Goal: Task Accomplishment & Management: Complete application form

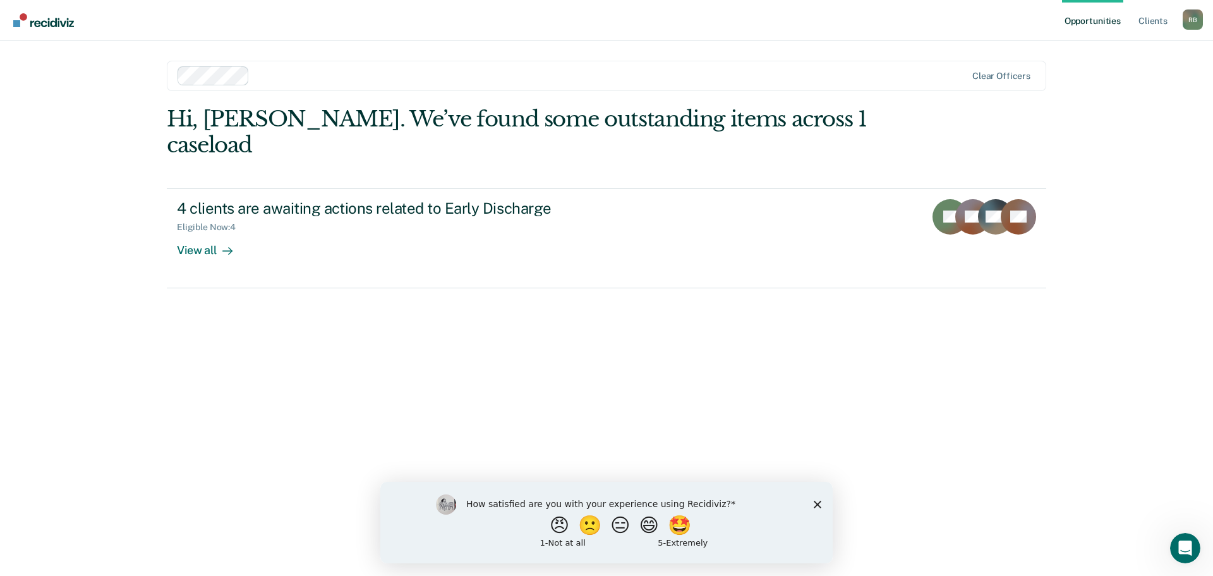
click at [819, 502] on polygon "Close survey" at bounding box center [818, 504] width 8 height 8
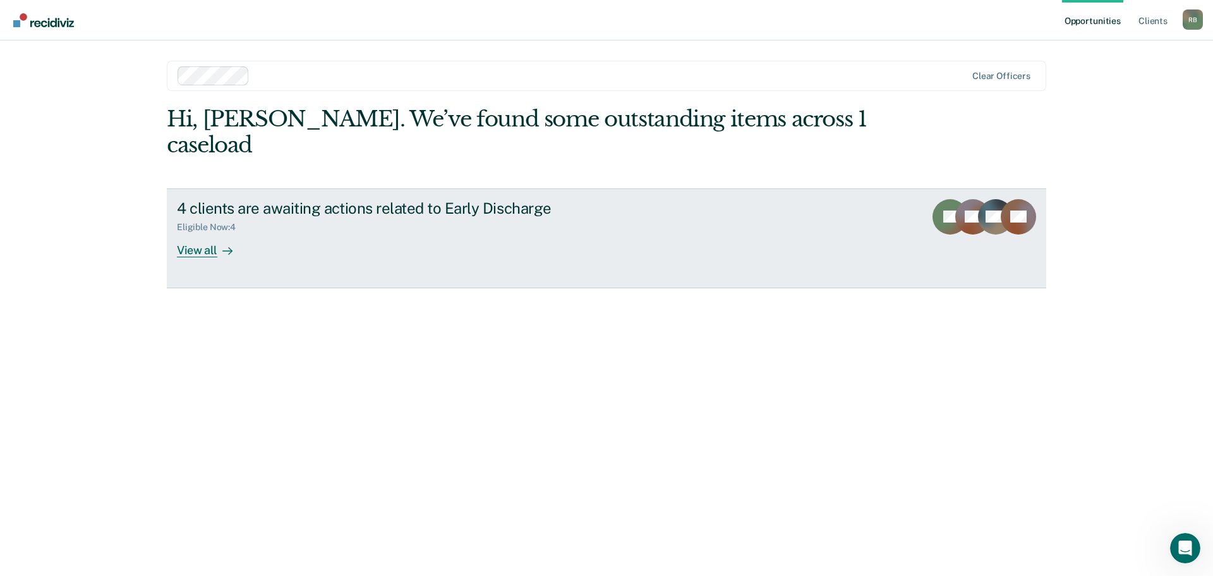
click at [202, 232] on div "View all" at bounding box center [212, 244] width 71 height 25
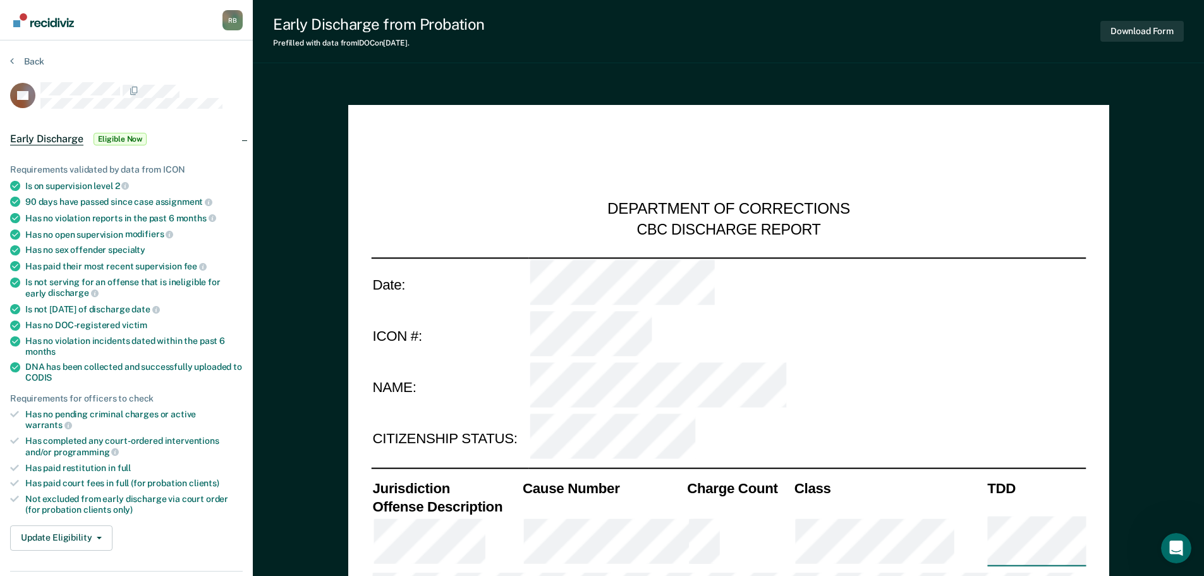
type textarea "x"
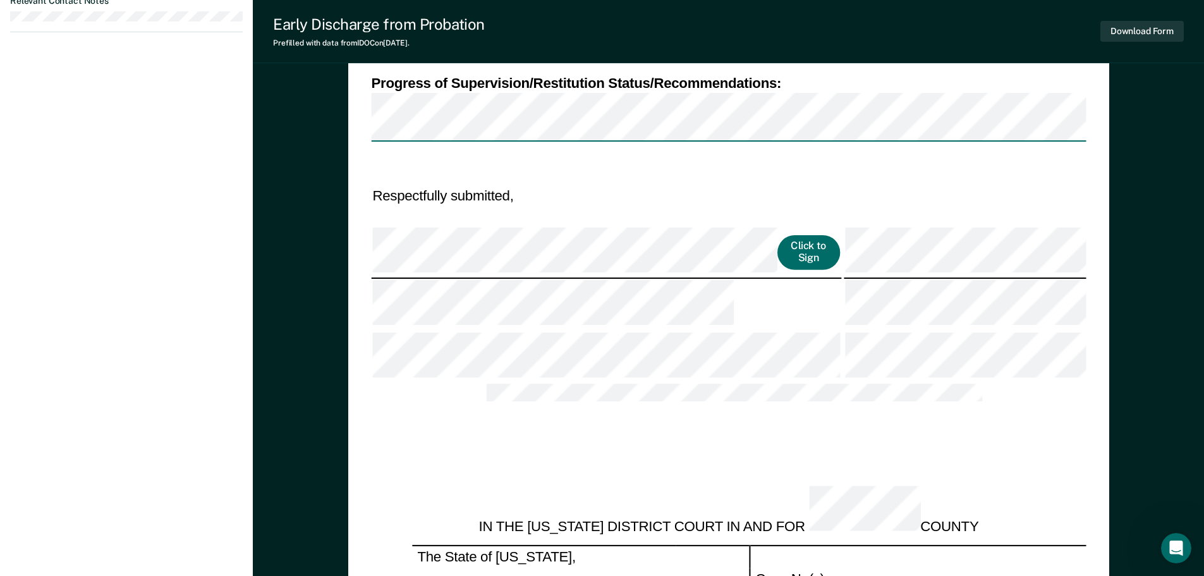
scroll to position [1137, 0]
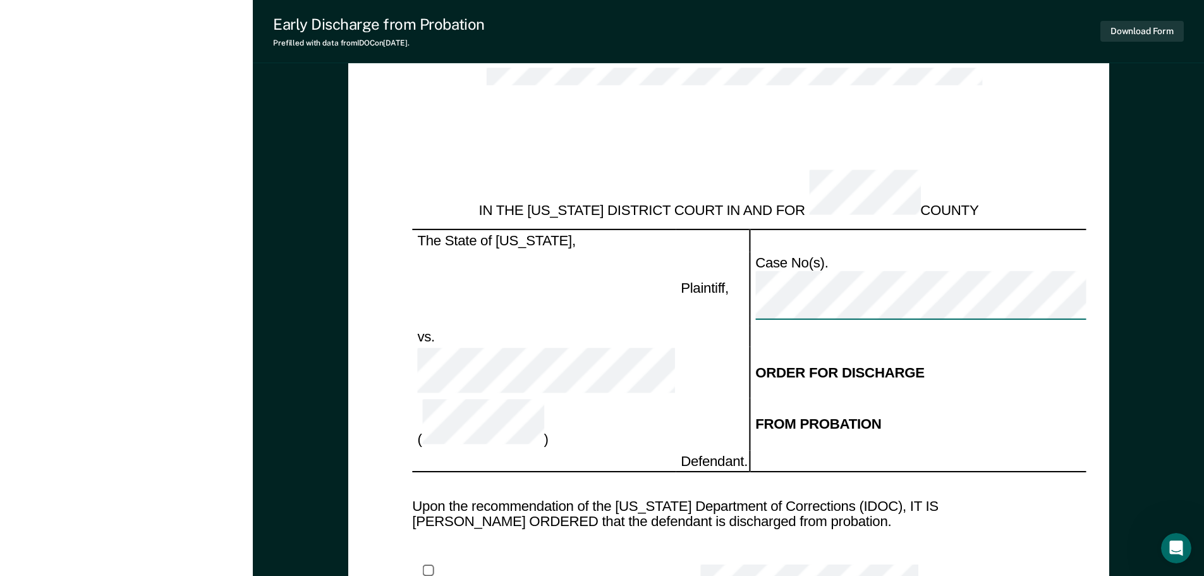
click at [896, 310] on div "IN THE [US_STATE] DISTRICT COURT IN AND FOR COUNTY The State of [US_STATE], Pla…" at bounding box center [728, 582] width 632 height 867
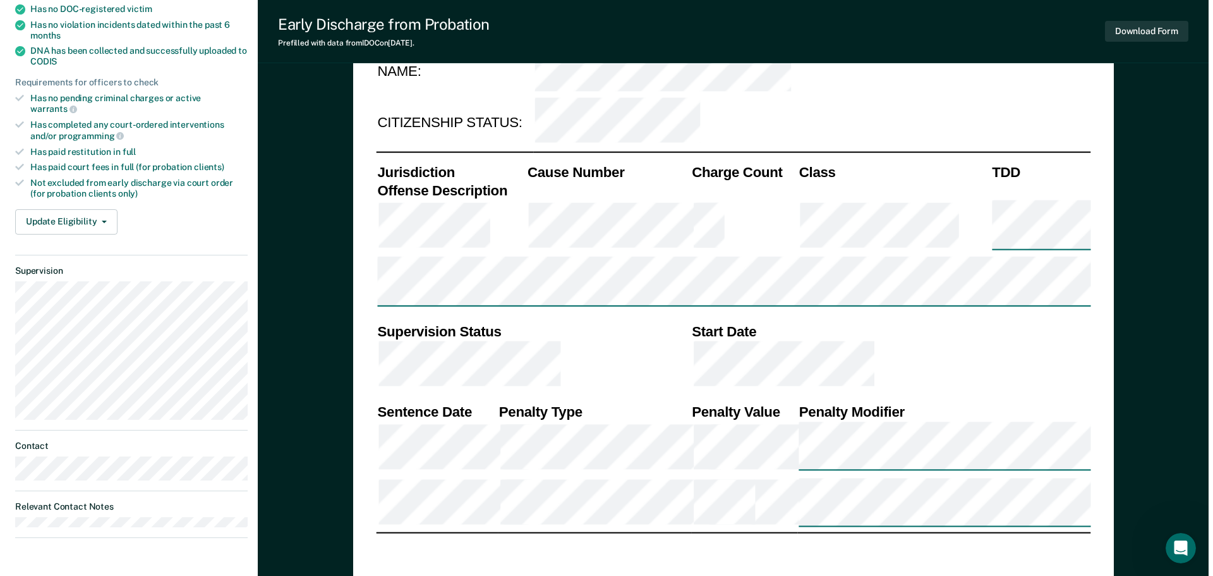
scroll to position [0, 0]
